Goal: Task Accomplishment & Management: Use online tool/utility

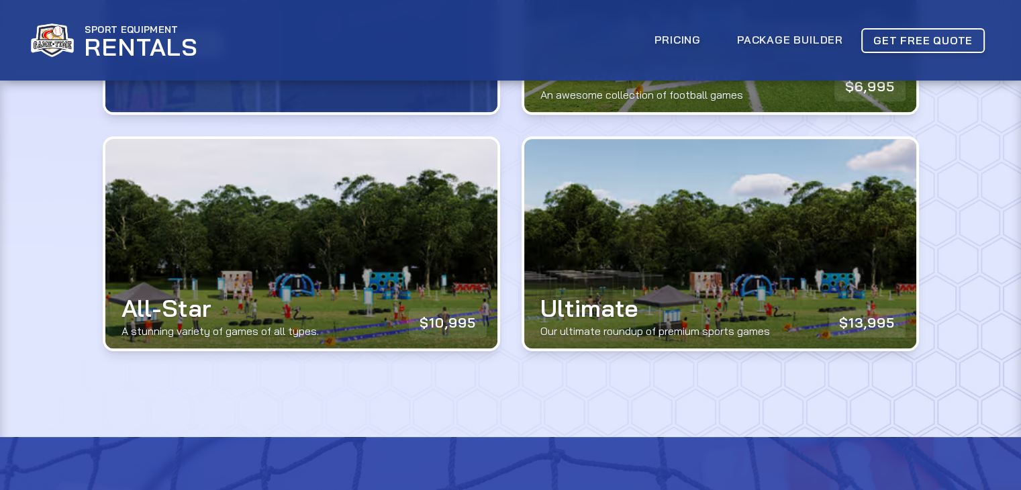
scroll to position [483, 0]
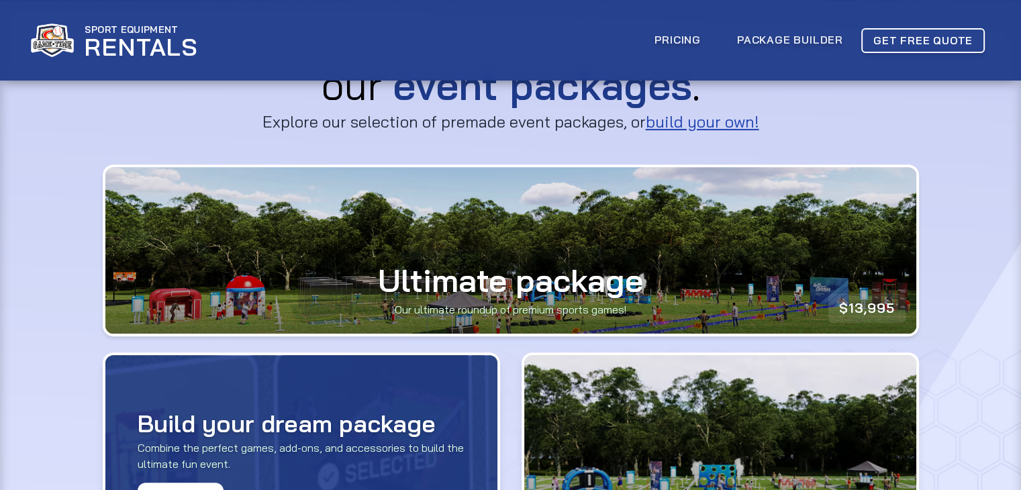
drag, startPoint x: 1030, startPoint y: 61, endPoint x: 1014, endPoint y: 169, distance: 109.2
click at [770, 41] on link "Package Builder" at bounding box center [790, 40] width 132 height 33
